Goal: Task Accomplishment & Management: Use online tool/utility

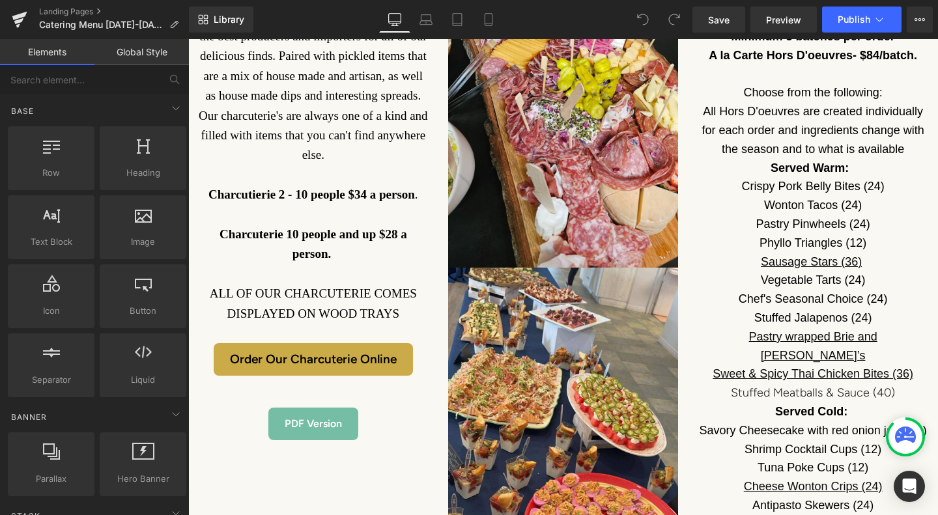
scroll to position [1615, 0]
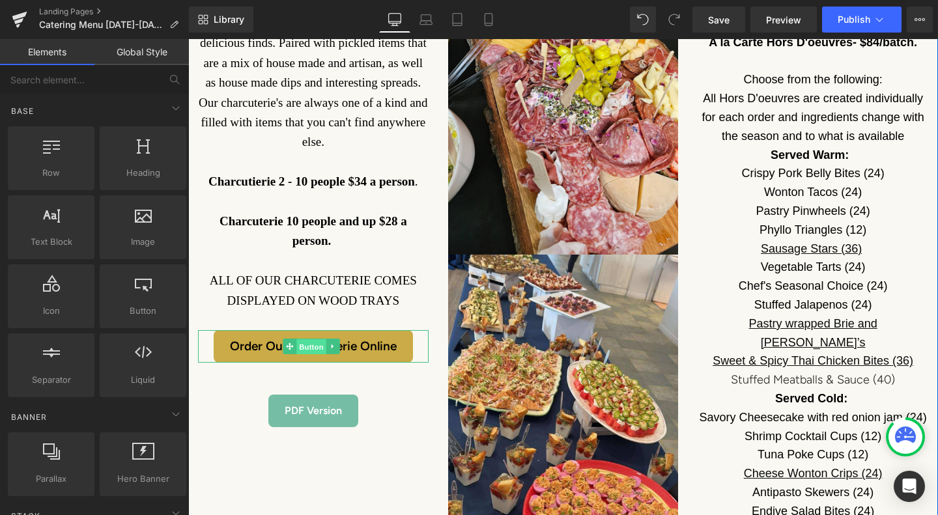
click at [322, 339] on span "Button" at bounding box center [312, 347] width 30 height 16
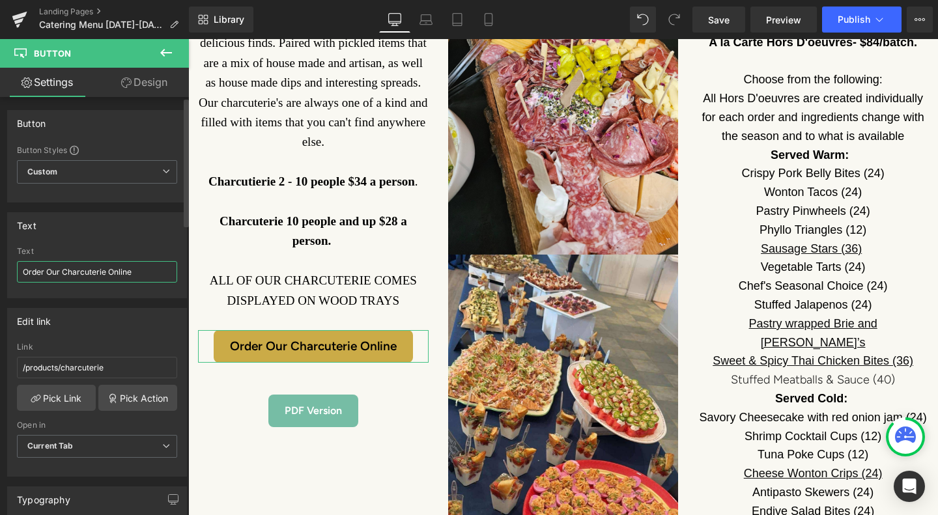
click at [64, 272] on input "Order Our Charcuterie Online" at bounding box center [97, 272] width 160 height 22
drag, startPoint x: 123, startPoint y: 268, endPoint x: 164, endPoint y: 267, distance: 41.7
click at [164, 267] on input "Order A Small Charcuterie Online" at bounding box center [97, 272] width 160 height 22
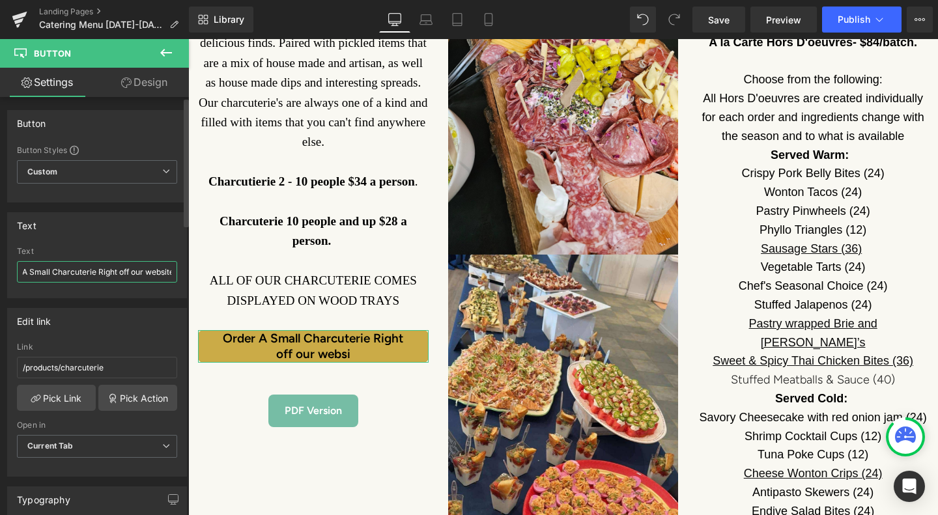
scroll to position [0, 31]
click at [96, 270] on input "Order A Small Charcuterie Right off our website" at bounding box center [97, 272] width 160 height 22
type input "Order A Small Charcuterie right off our website"
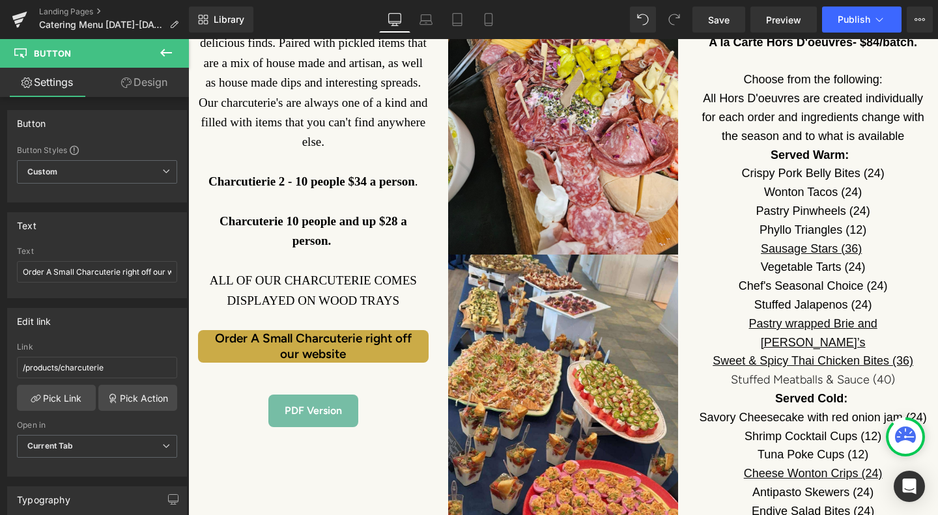
click at [164, 51] on icon at bounding box center [166, 53] width 16 height 16
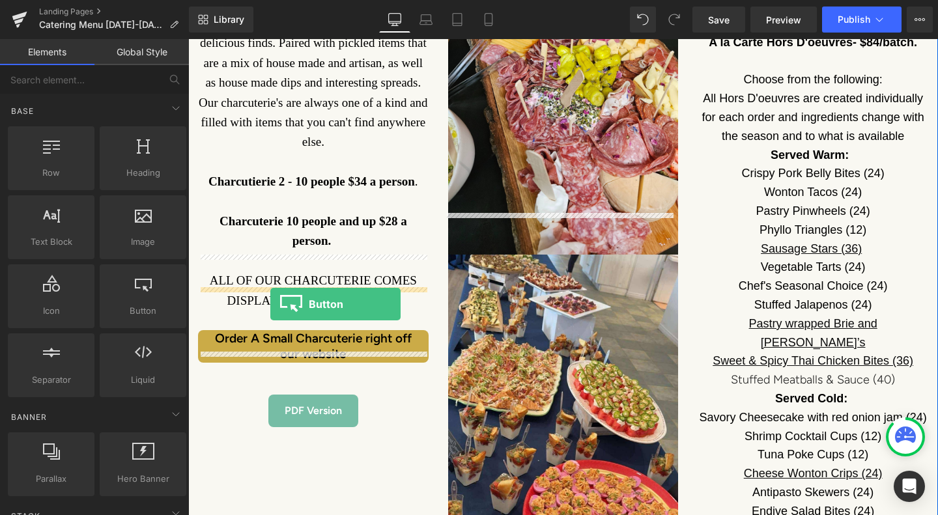
drag, startPoint x: 323, startPoint y: 352, endPoint x: 270, endPoint y: 304, distance: 70.6
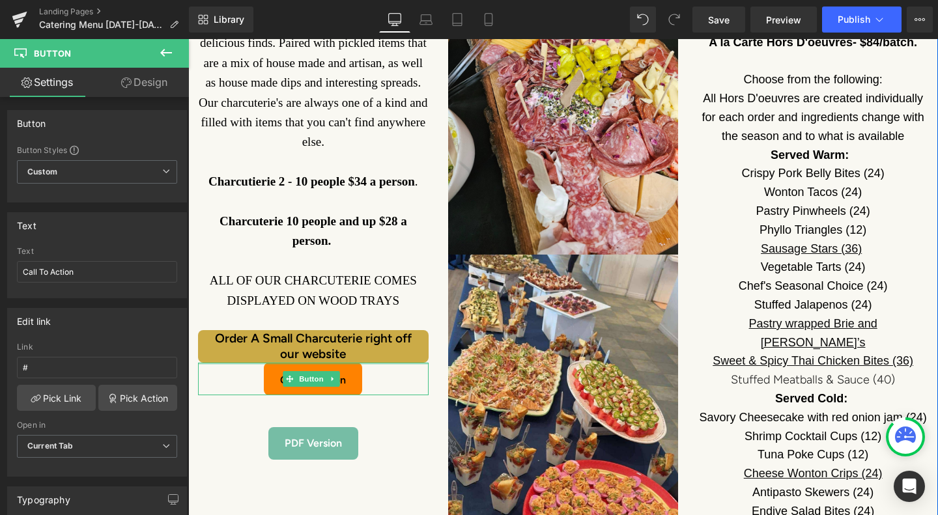
click at [254, 363] on div "Call To Action Button" at bounding box center [313, 379] width 231 height 33
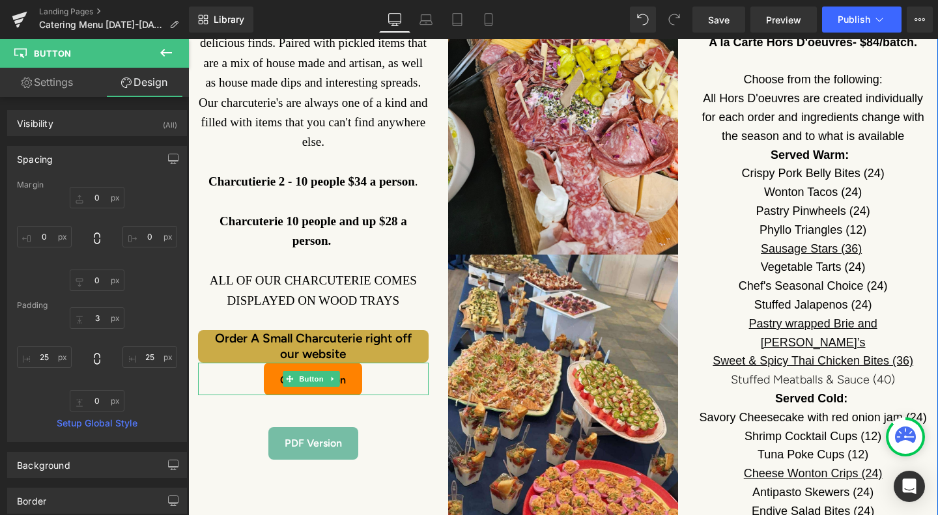
click at [269, 363] on link "Call To Action" at bounding box center [313, 379] width 98 height 33
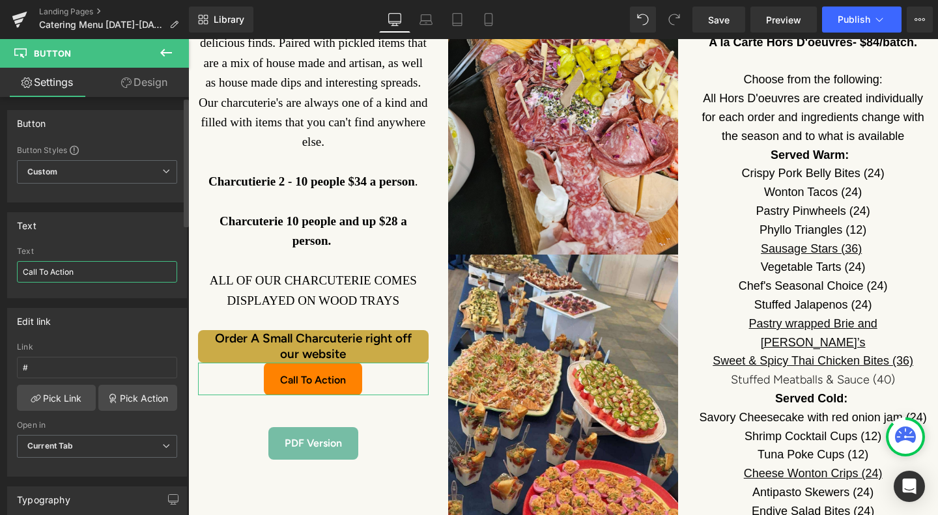
click at [97, 278] on input "Call To Action" at bounding box center [97, 272] width 160 height 22
drag, startPoint x: 97, startPoint y: 278, endPoint x: 3, endPoint y: 263, distance: 95.0
click at [3, 263] on div "Text Call To Action Text Call To Action" at bounding box center [97, 251] width 195 height 96
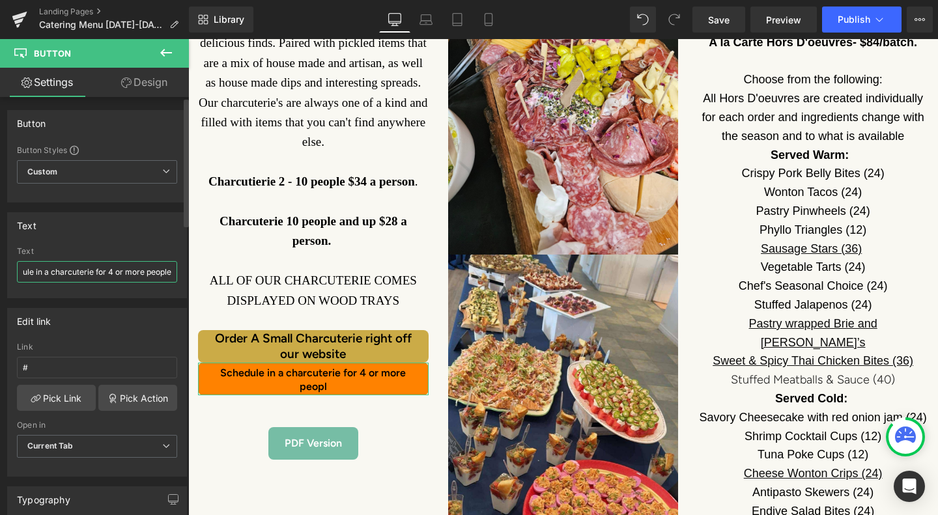
scroll to position [0, 29]
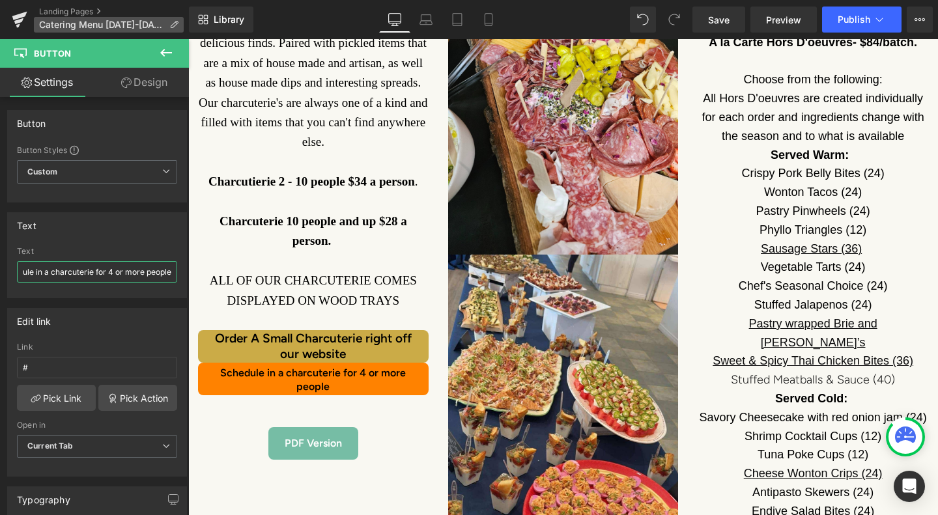
type input "Schedule in a charcuterie for 4 or more people"
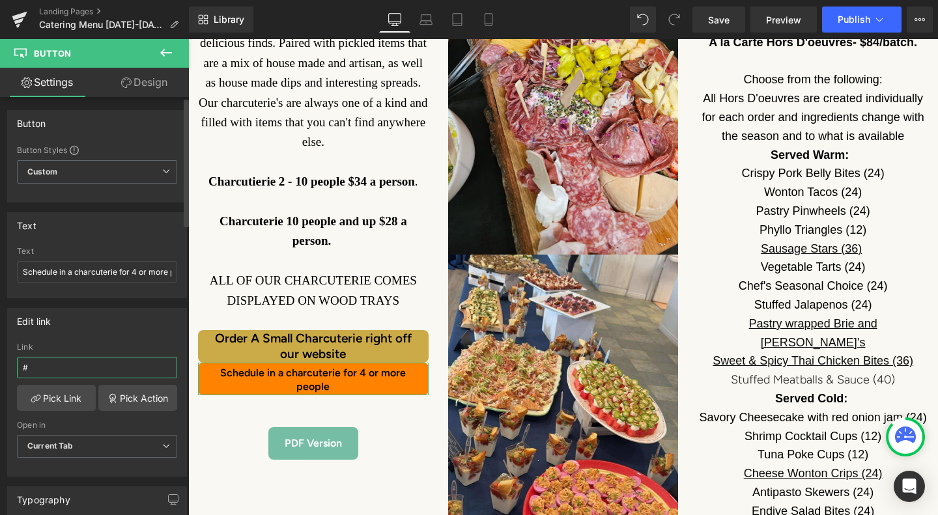
click at [75, 369] on input "#" at bounding box center [97, 368] width 160 height 22
paste input "[URL][DOMAIN_NAME]"
type input "[URL][DOMAIN_NAME]"
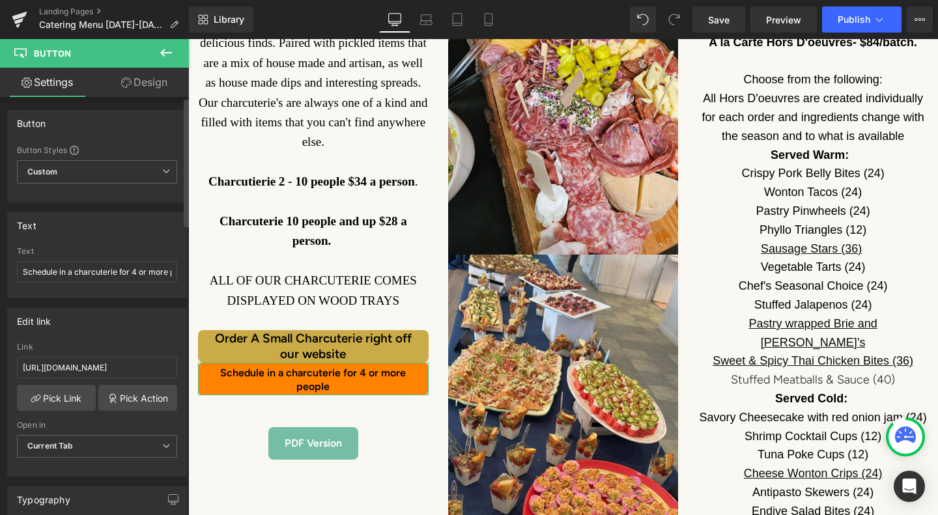
click at [106, 324] on div "Edit link" at bounding box center [97, 321] width 179 height 25
click at [154, 89] on link "Design" at bounding box center [144, 82] width 94 height 29
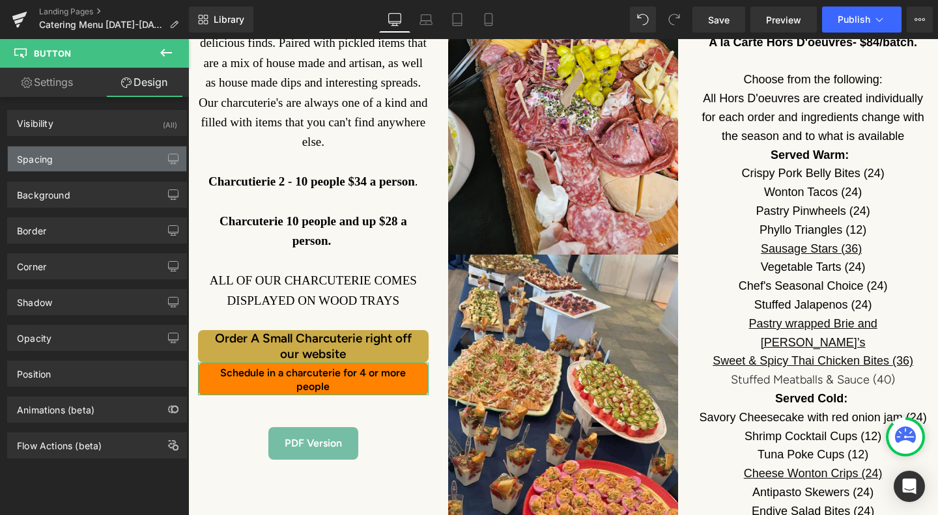
click at [85, 156] on div "Spacing" at bounding box center [97, 159] width 179 height 25
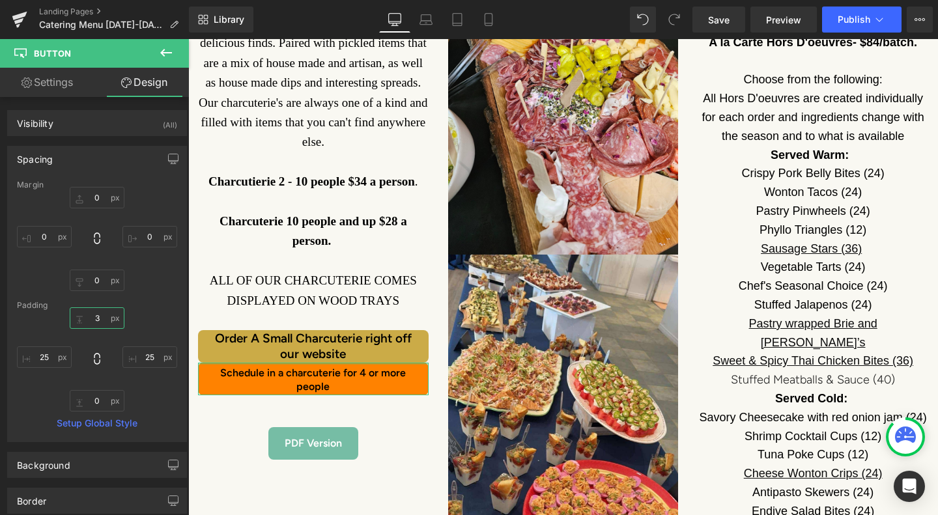
click at [102, 318] on input "3" at bounding box center [97, 319] width 55 height 22
drag, startPoint x: 102, startPoint y: 318, endPoint x: 108, endPoint y: 326, distance: 9.8
click at [108, 326] on input "7" at bounding box center [97, 319] width 55 height 22
type input "1"
click at [152, 288] on div "0 0 0 0" at bounding box center [97, 239] width 160 height 104
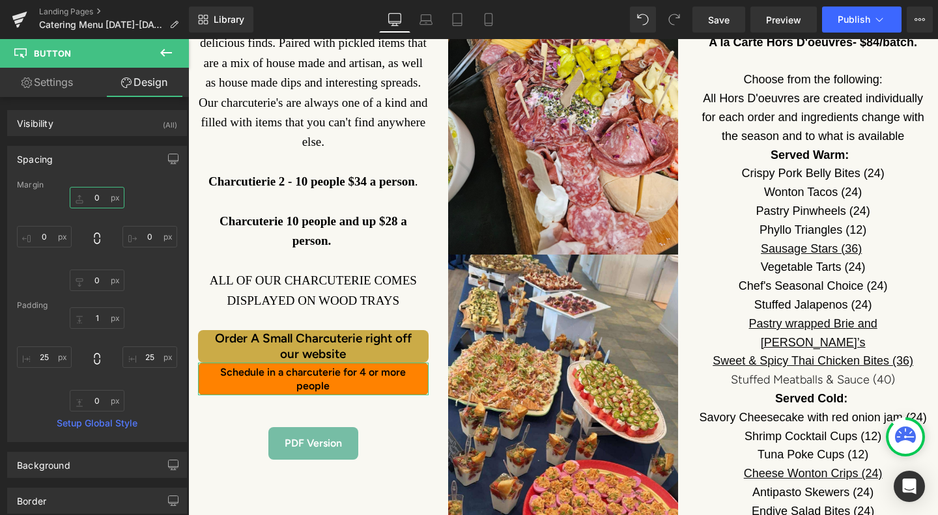
click at [102, 197] on input "0" at bounding box center [97, 198] width 55 height 22
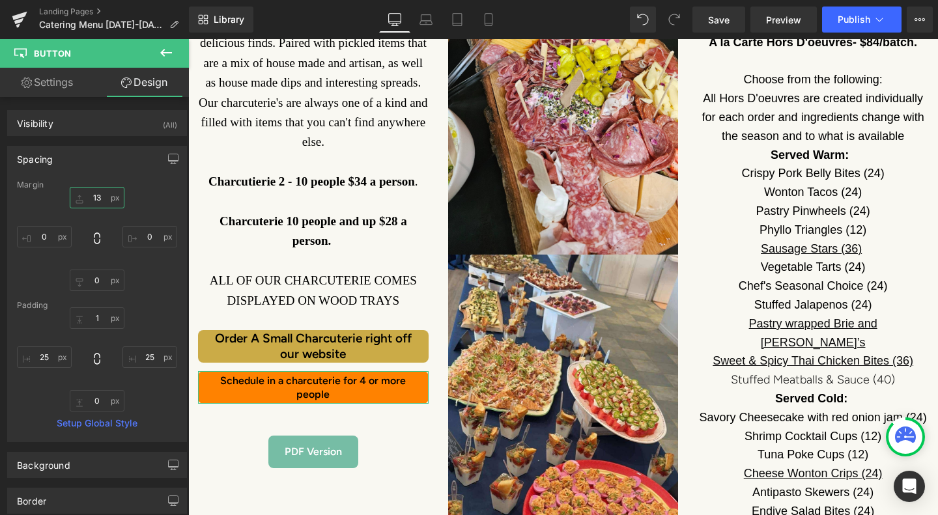
type input "14"
click at [55, 83] on link "Settings" at bounding box center [47, 82] width 94 height 29
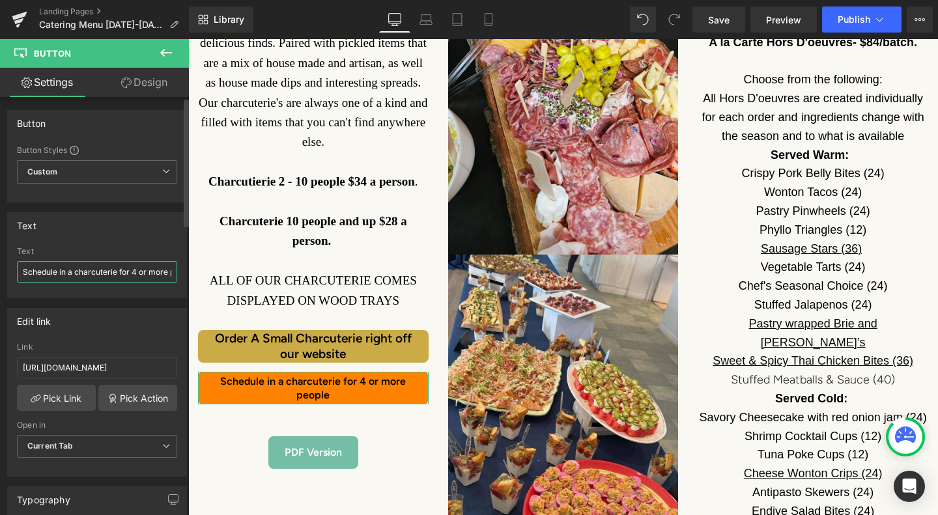
click at [78, 267] on input "Schedule in a charcuterie for 4 or more people" at bounding box center [97, 272] width 160 height 22
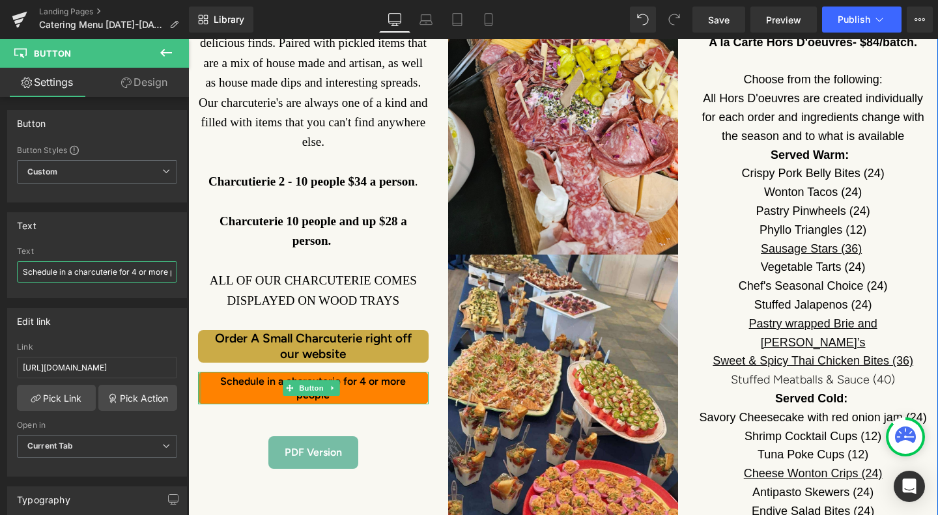
click at [201, 372] on div at bounding box center [199, 388] width 3 height 33
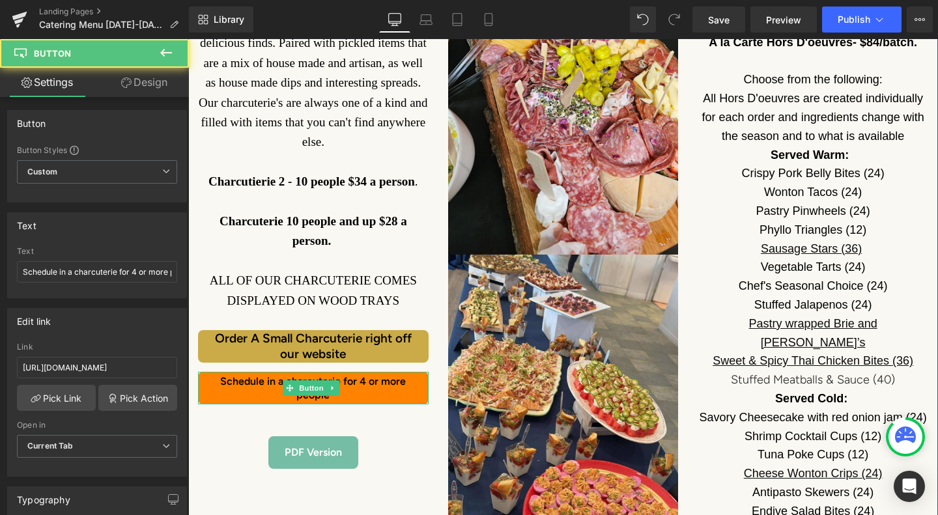
click at [212, 372] on link "Schedule in a charcuterie for 4 or more people" at bounding box center [313, 388] width 231 height 33
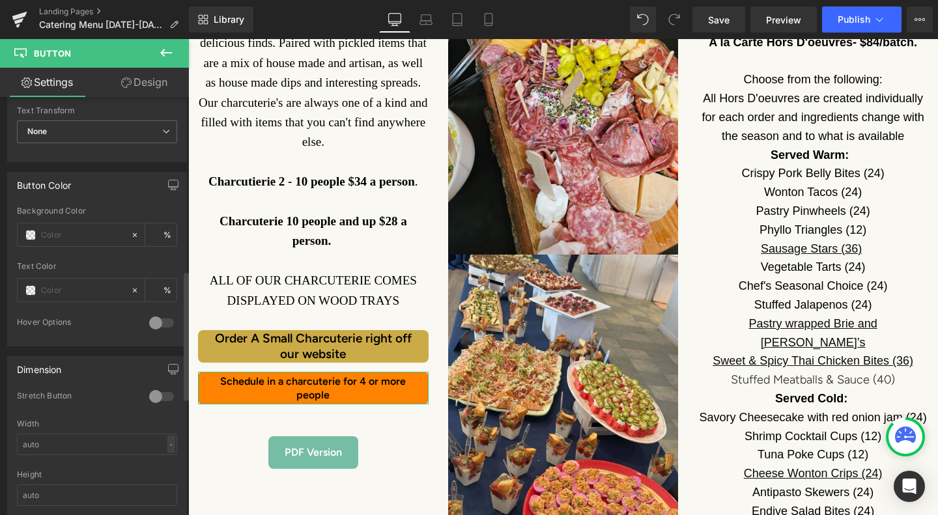
scroll to position [564, 0]
click at [34, 235] on span at bounding box center [30, 233] width 10 height 10
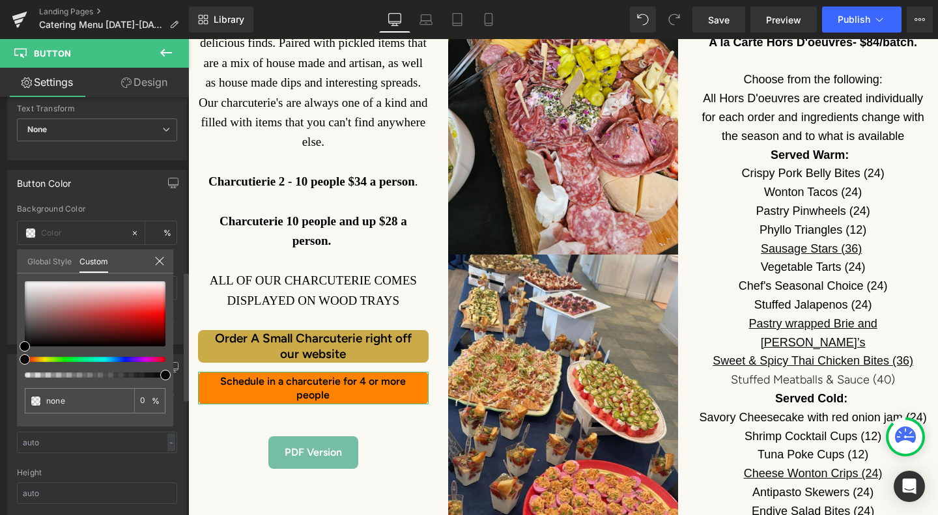
click at [147, 362] on div at bounding box center [95, 329] width 141 height 96
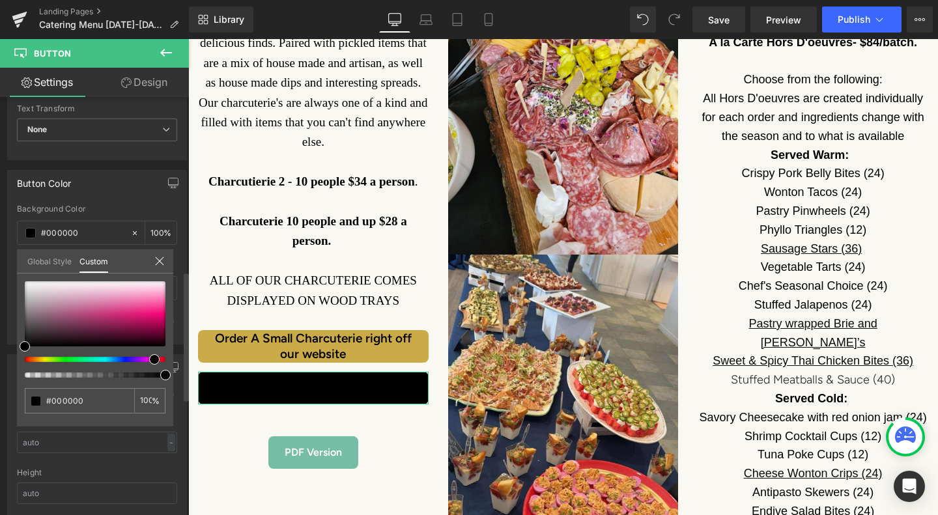
click at [149, 359] on div at bounding box center [90, 359] width 141 height 5
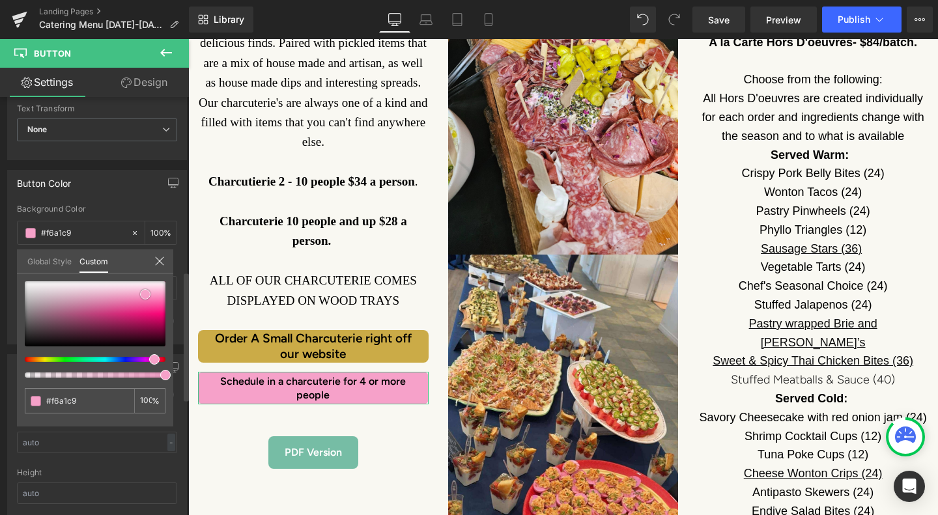
drag, startPoint x: 25, startPoint y: 347, endPoint x: 146, endPoint y: 295, distance: 131.3
click at [146, 295] on span at bounding box center [145, 294] width 10 height 10
click at [718, 19] on span "Save" at bounding box center [719, 20] width 22 height 14
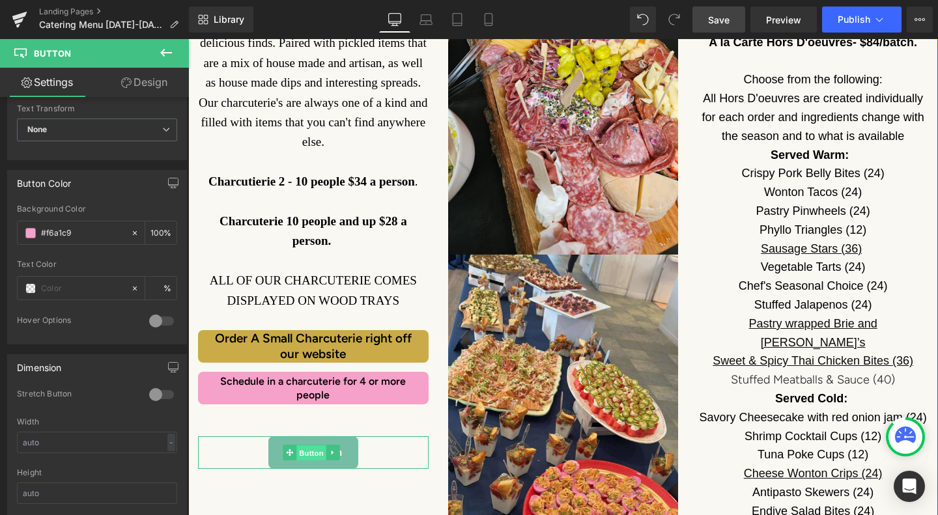
click at [313, 446] on span "Button" at bounding box center [312, 454] width 30 height 16
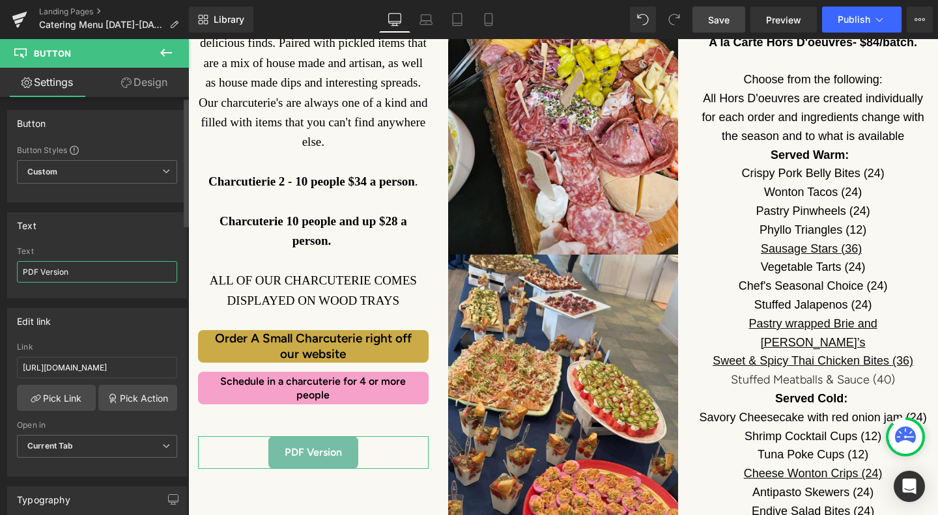
click at [21, 267] on input "PDF Version" at bounding box center [97, 272] width 160 height 22
type input "Full Menu PDF Version"
click at [728, 14] on span "Save" at bounding box center [719, 20] width 22 height 14
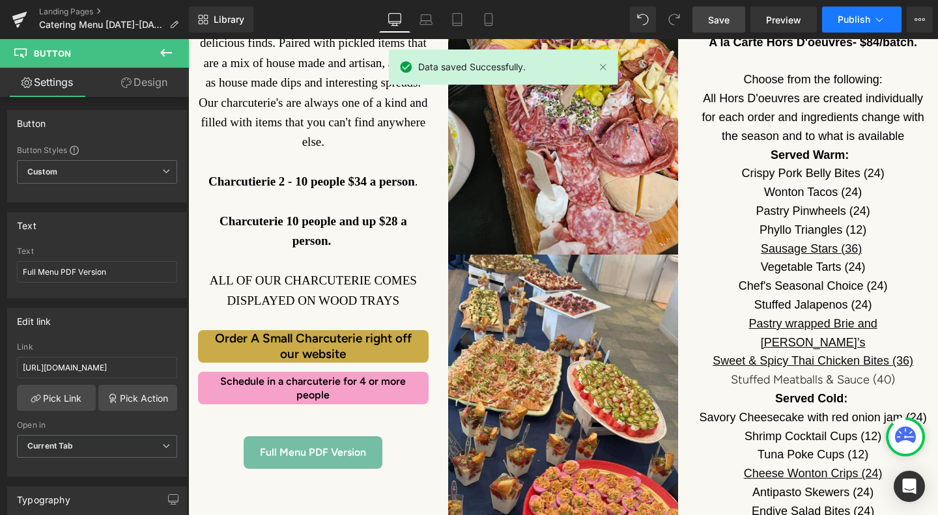
click at [882, 20] on icon at bounding box center [879, 19] width 13 height 13
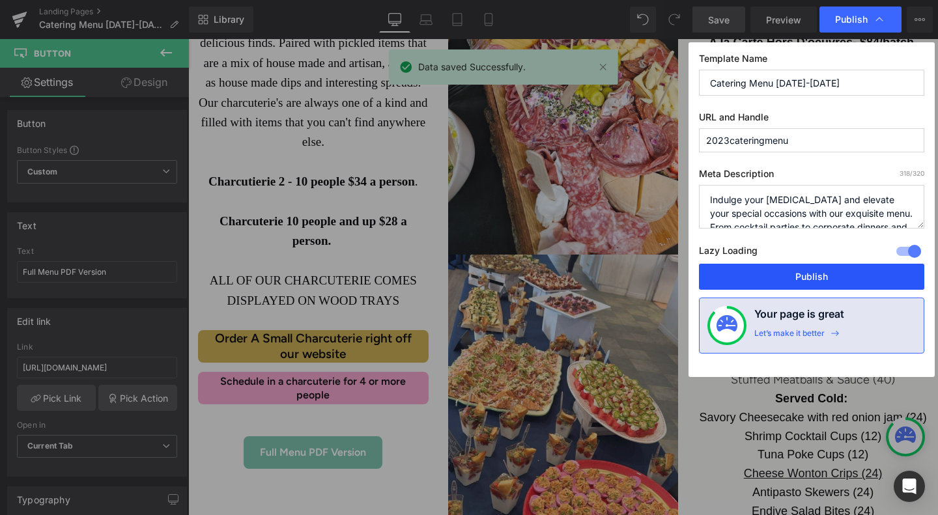
click at [792, 270] on button "Publish" at bounding box center [811, 277] width 225 height 26
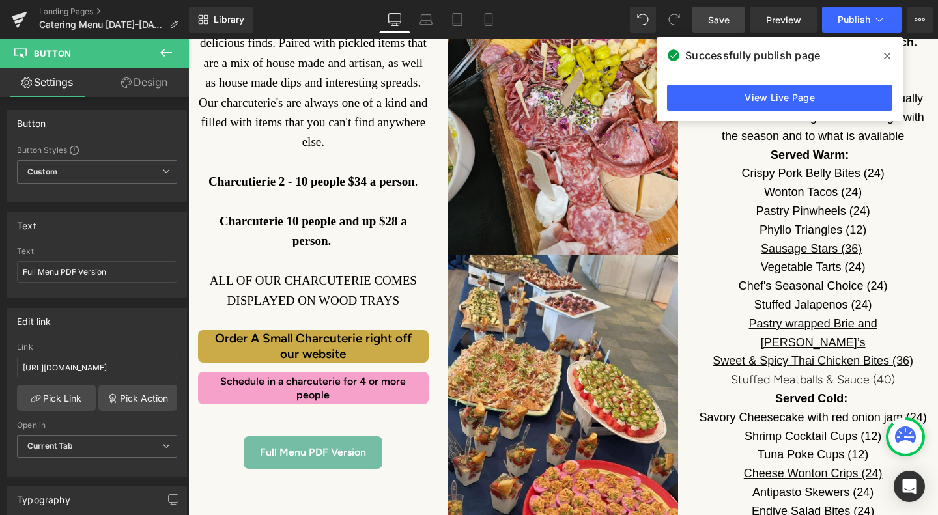
click at [375, 274] on span "ALL OF OUR CHARCUTERIE COMES DISPLAYED ON WOOD TRAYS" at bounding box center [313, 290] width 207 height 33
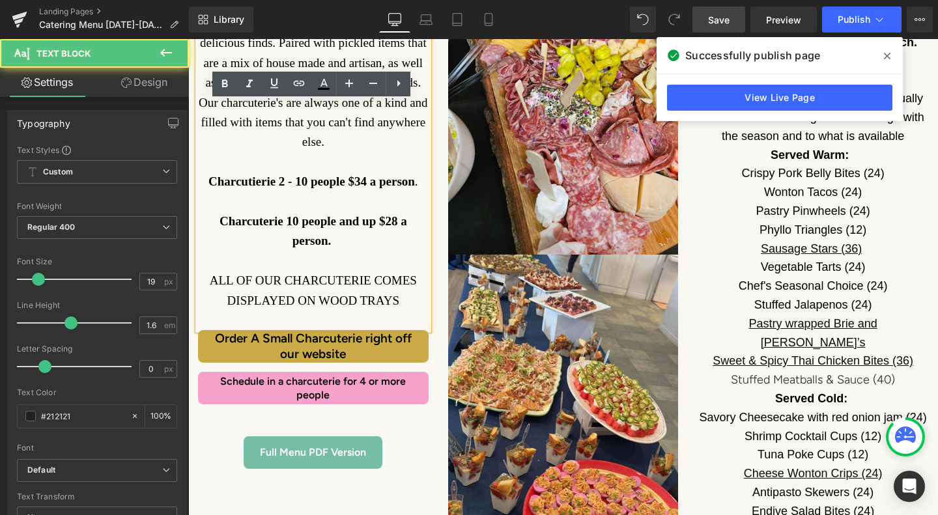
click at [382, 274] on span "ALL OF OUR CHARCUTERIE COMES DISPLAYED ON WOOD TRAYS" at bounding box center [313, 290] width 207 height 33
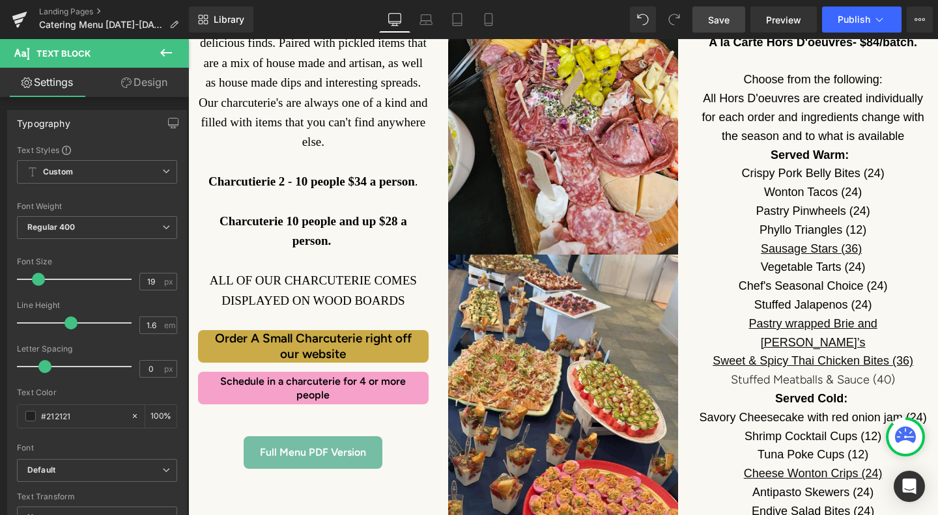
click at [729, 16] on span "Save" at bounding box center [719, 20] width 22 height 14
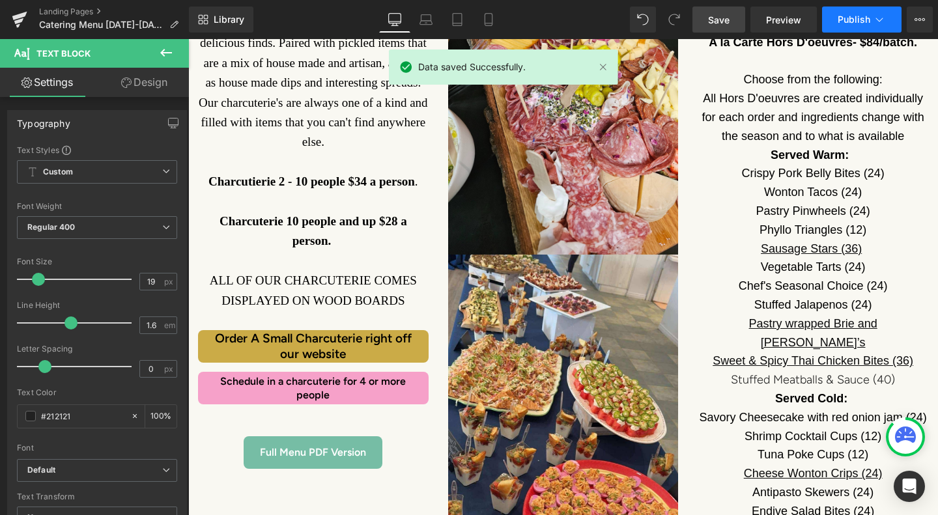
click at [882, 23] on icon at bounding box center [879, 19] width 13 height 13
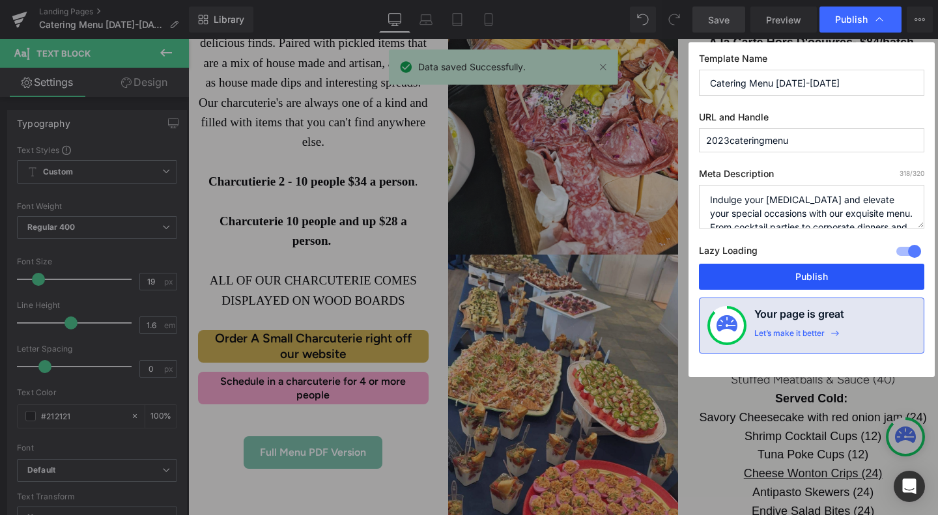
click at [769, 270] on button "Publish" at bounding box center [811, 277] width 225 height 26
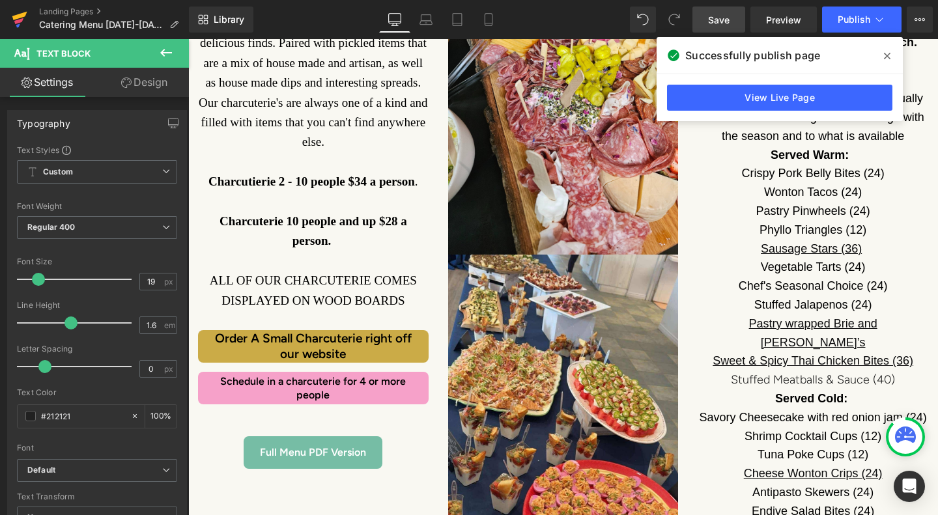
click at [19, 16] on icon at bounding box center [19, 16] width 15 height 8
